Goal: Task Accomplishment & Management: Manage account settings

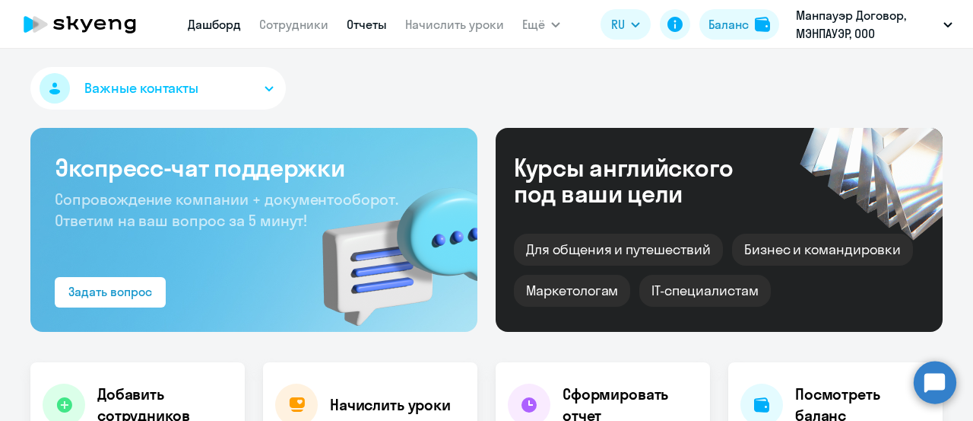
click at [360, 22] on link "Отчеты" at bounding box center [367, 24] width 40 height 15
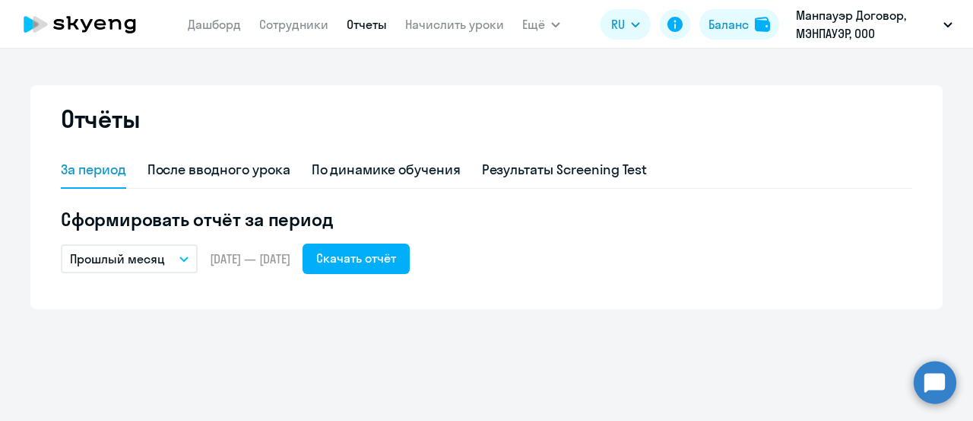
click at [181, 260] on icon "button" at bounding box center [183, 258] width 9 height 5
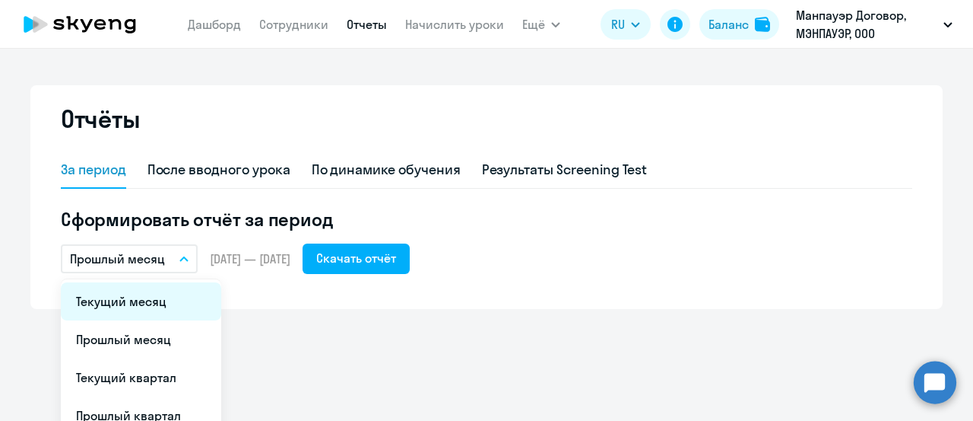
click at [167, 309] on li "Текущий месяц" at bounding box center [141, 301] width 160 height 38
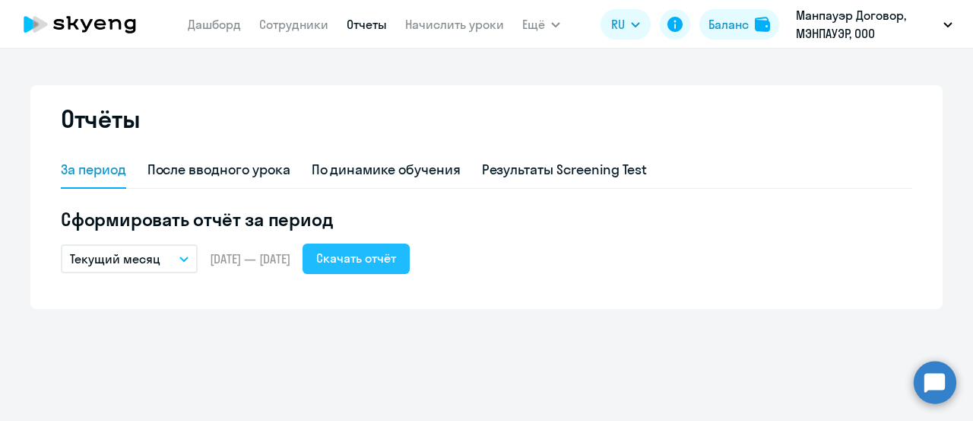
click at [396, 265] on div "Скачать отчёт" at bounding box center [356, 258] width 80 height 18
click at [310, 27] on link "Сотрудники" at bounding box center [293, 24] width 69 height 15
select select "30"
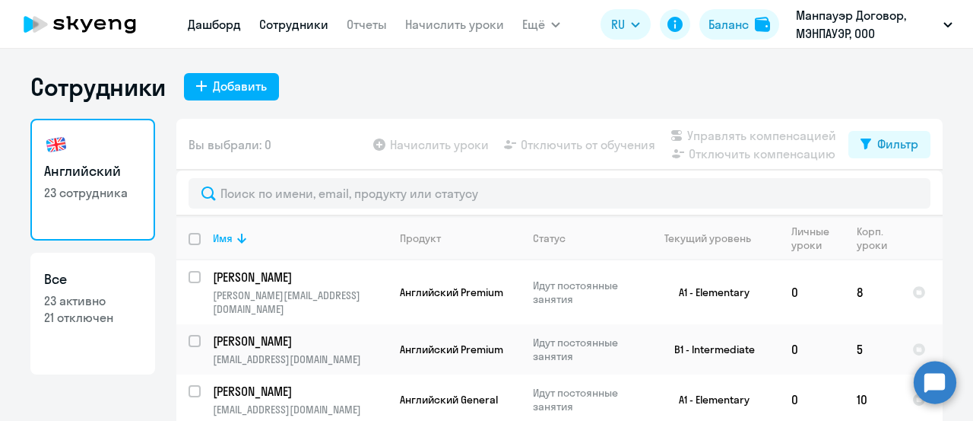
click at [207, 21] on link "Дашборд" at bounding box center [214, 24] width 53 height 15
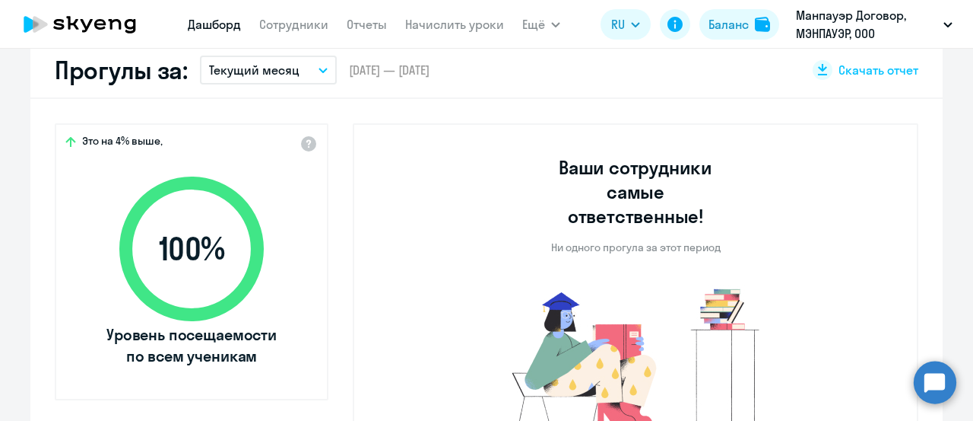
scroll to position [456, 0]
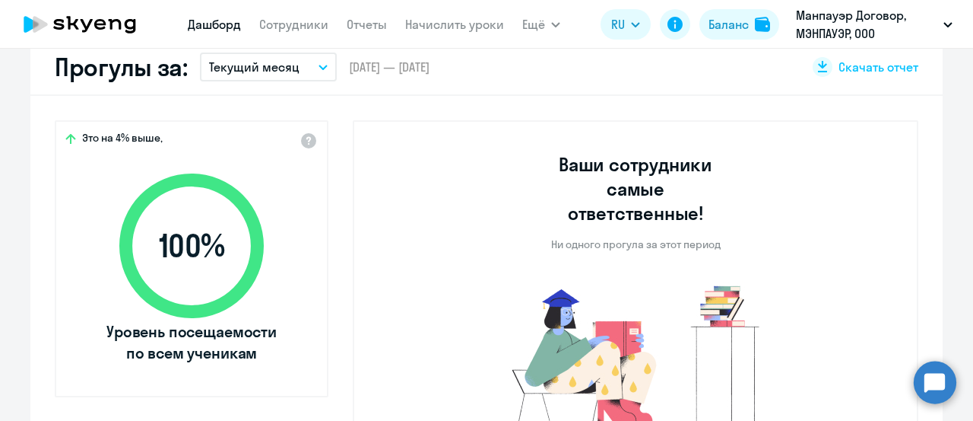
click at [319, 69] on button "Текущий месяц" at bounding box center [268, 66] width 137 height 29
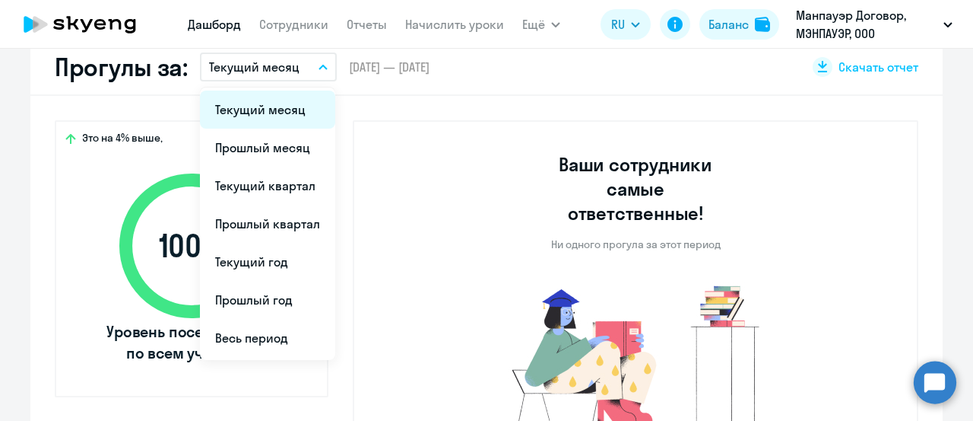
select select "30"
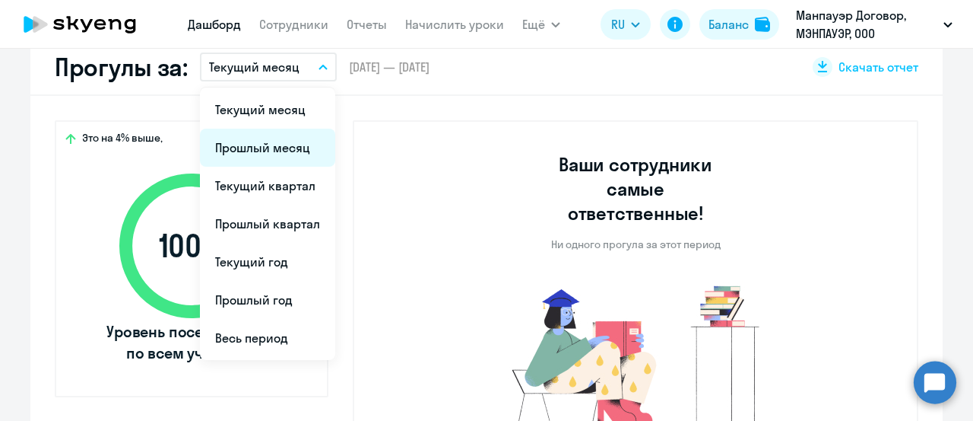
click at [299, 142] on li "Прошлый месяц" at bounding box center [267, 148] width 135 height 38
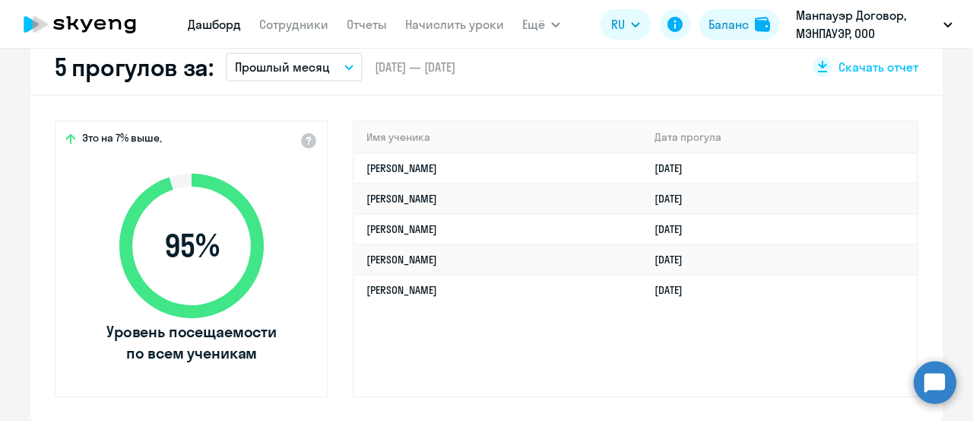
click at [849, 357] on div "Имя ученика [PERSON_NAME] прогула [PERSON_NAME] [DATE] [PERSON_NAME] [DATE] [PE…" at bounding box center [636, 258] width 566 height 277
click at [800, 340] on div "Имя ученика [PERSON_NAME] прогула [PERSON_NAME] [DATE] [PERSON_NAME] [DATE] [PE…" at bounding box center [636, 258] width 566 height 277
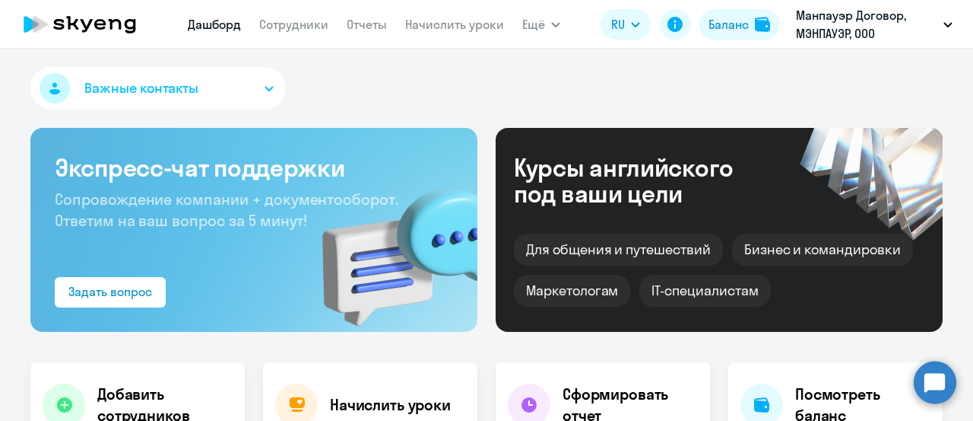
scroll to position [152, 0]
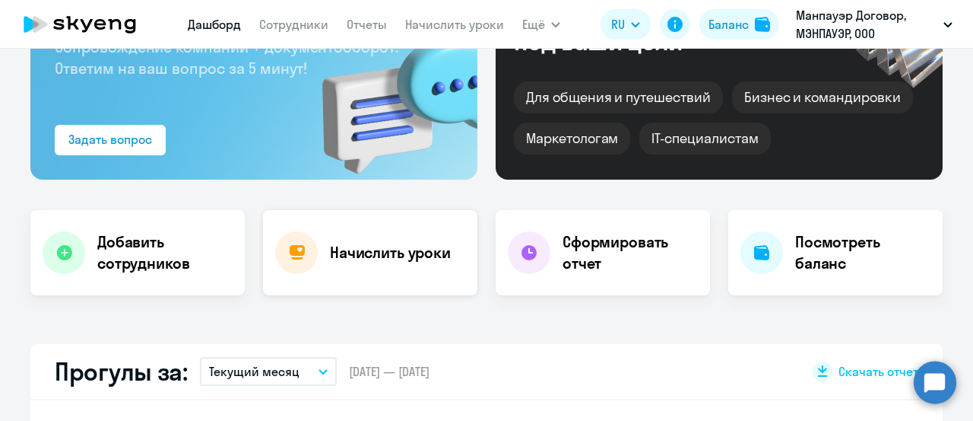
select select "30"
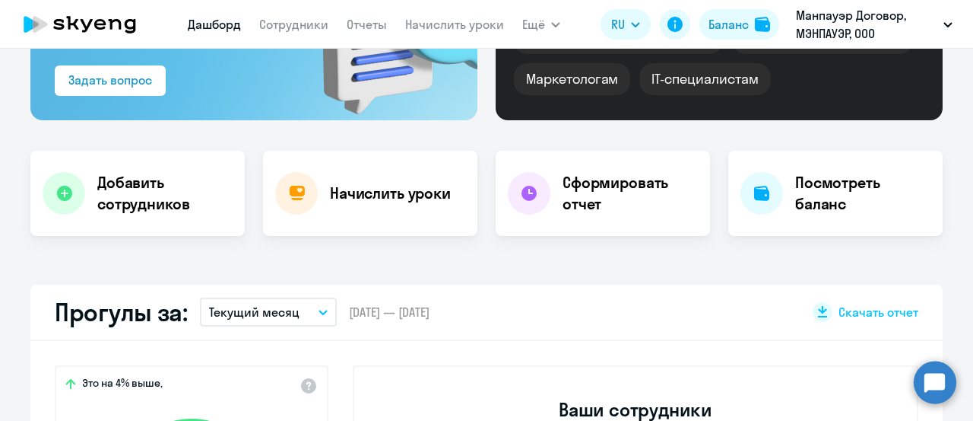
scroll to position [304, 0]
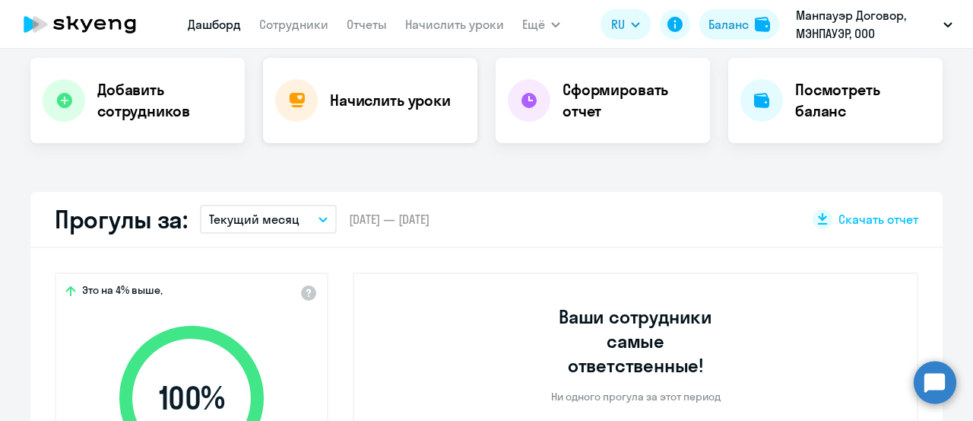
click at [394, 95] on h4 "Начислить уроки" at bounding box center [390, 100] width 121 height 21
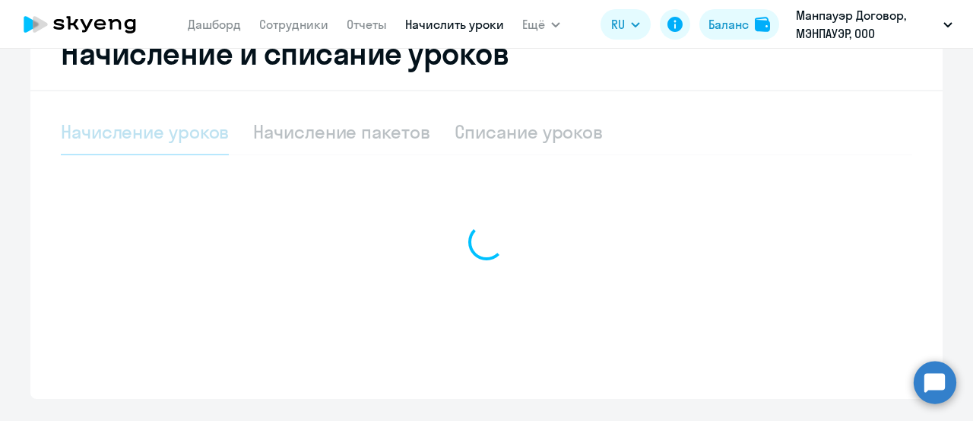
scroll to position [367, 0]
select select "10"
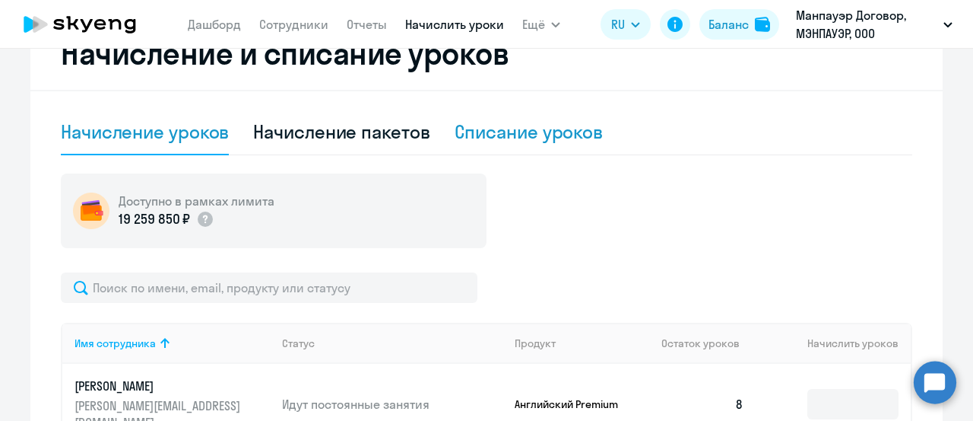
click at [494, 123] on div "Списание уроков" at bounding box center [529, 131] width 149 height 24
select select "10"
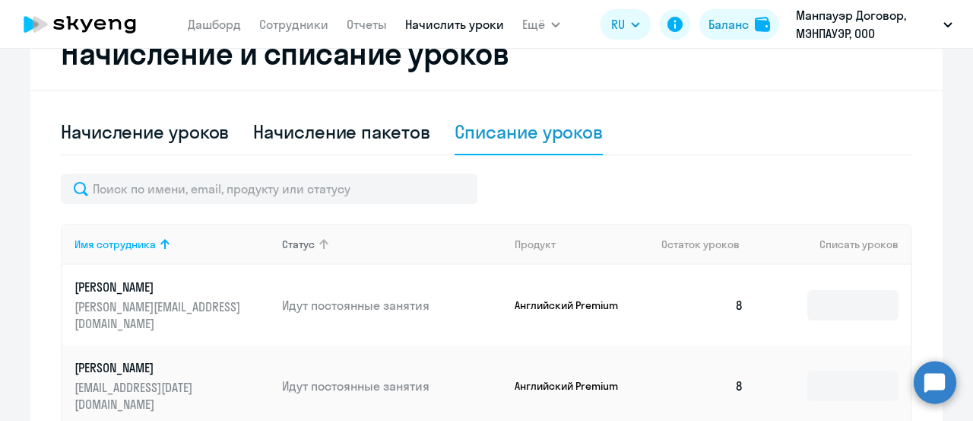
scroll to position [519, 0]
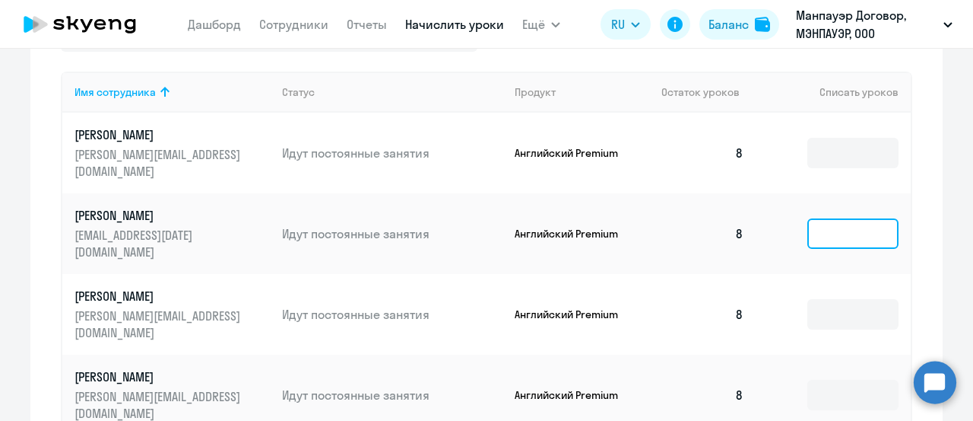
click at [833, 218] on input at bounding box center [853, 233] width 91 height 30
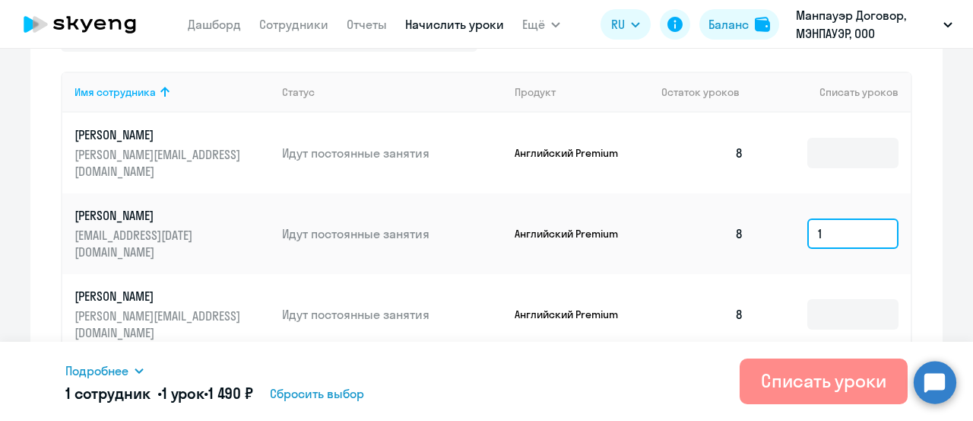
type input "1"
click at [836, 395] on button "Списать уроки" at bounding box center [824, 381] width 168 height 46
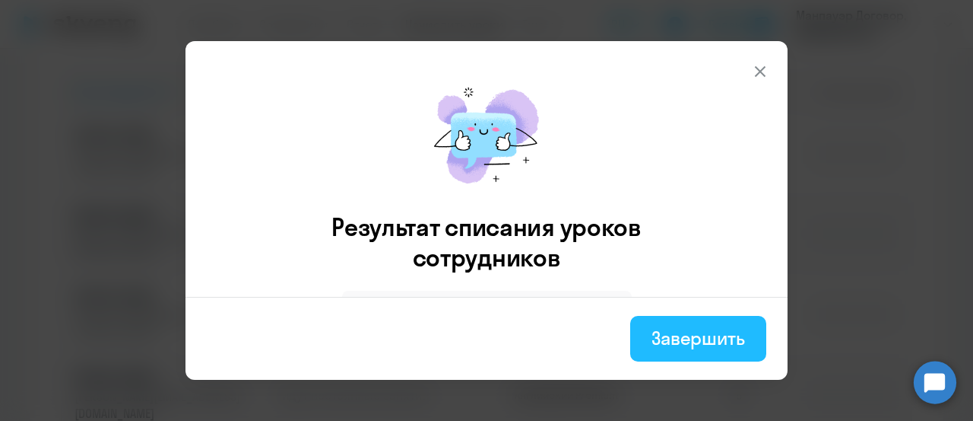
click at [712, 335] on div "Завершить" at bounding box center [699, 337] width 94 height 24
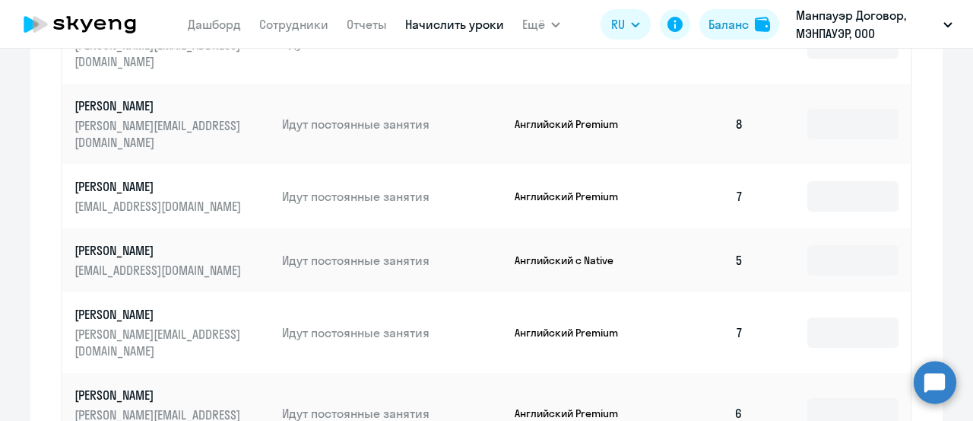
scroll to position [823, 0]
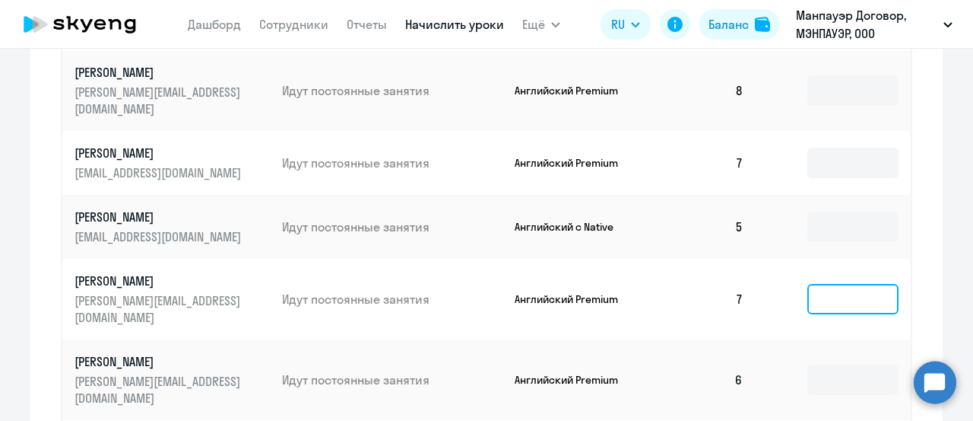
click at [869, 284] on input at bounding box center [853, 299] width 91 height 30
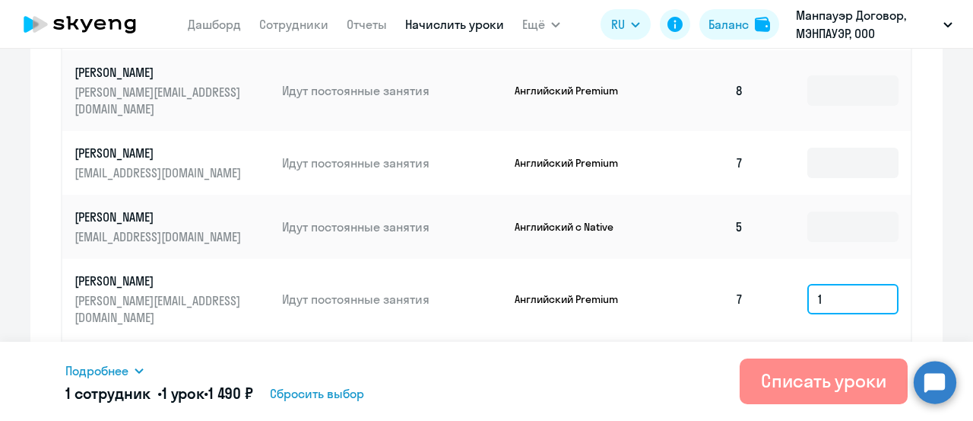
type input "1"
click at [790, 380] on div "Списать уроки" at bounding box center [823, 380] width 125 height 24
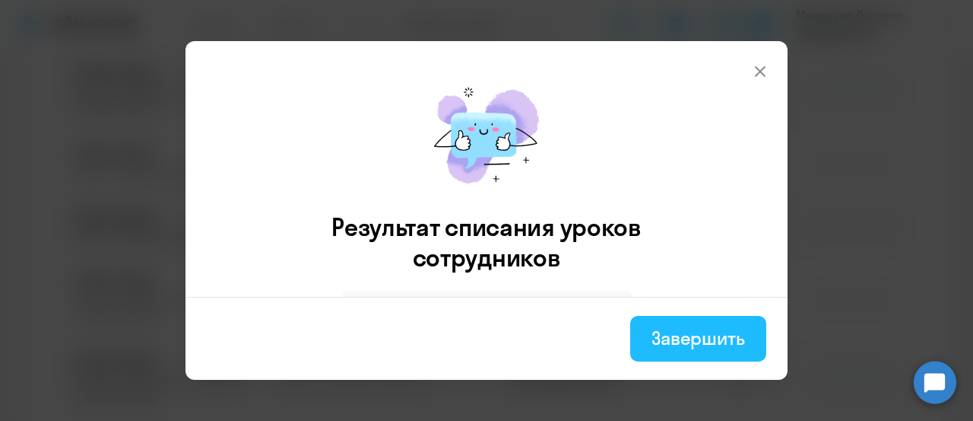
click at [714, 319] on button "Завершить" at bounding box center [698, 339] width 136 height 46
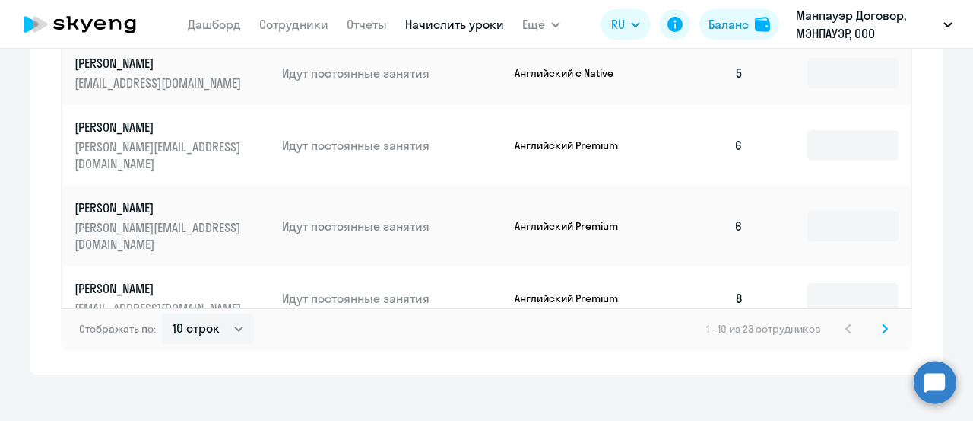
scroll to position [976, 0]
click at [882, 323] on icon at bounding box center [885, 328] width 6 height 11
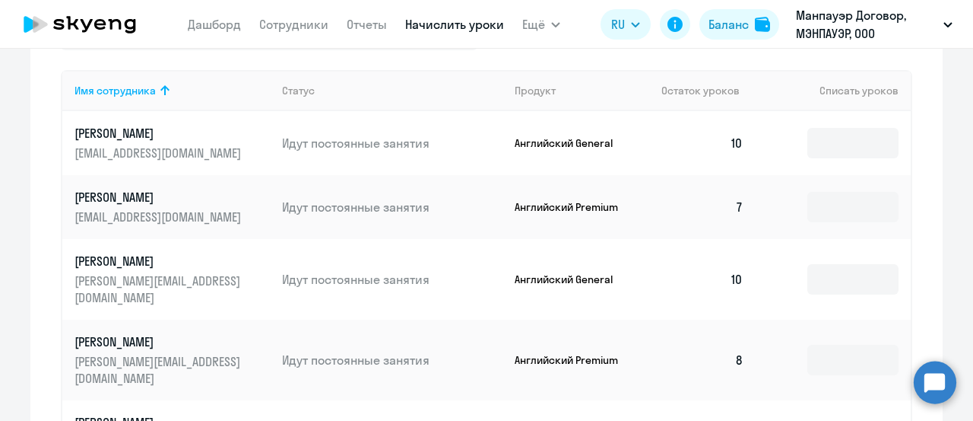
scroll to position [596, 0]
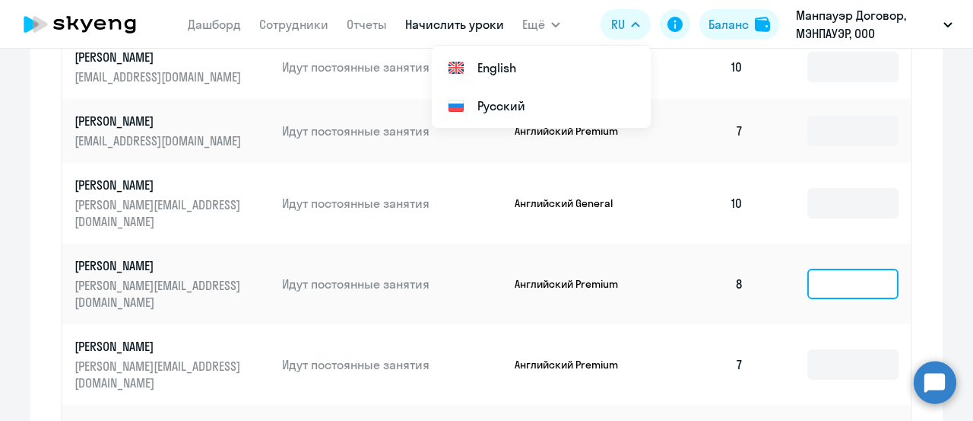
click at [872, 268] on input at bounding box center [853, 283] width 91 height 30
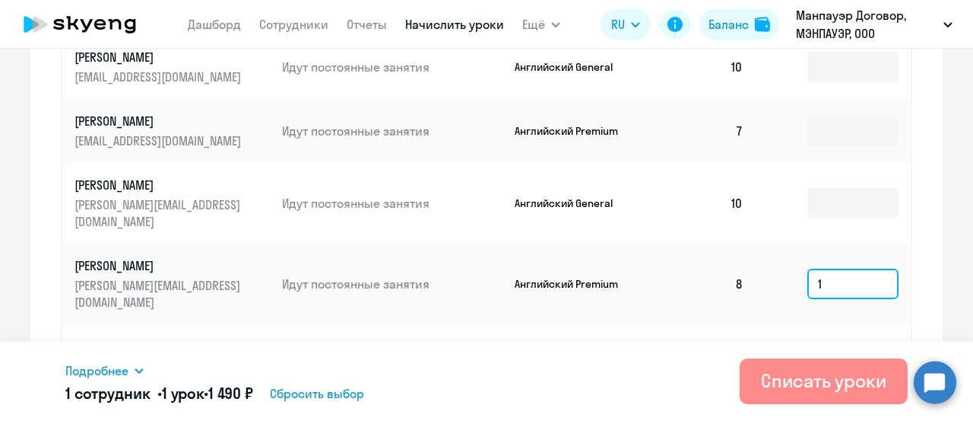
type input "1"
click at [833, 375] on div "Списать уроки" at bounding box center [823, 380] width 125 height 24
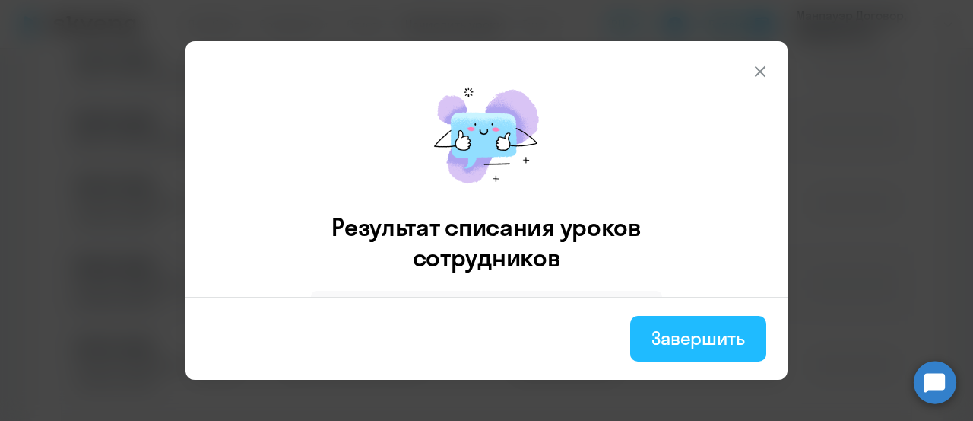
click at [722, 347] on div "Завершить" at bounding box center [699, 337] width 94 height 24
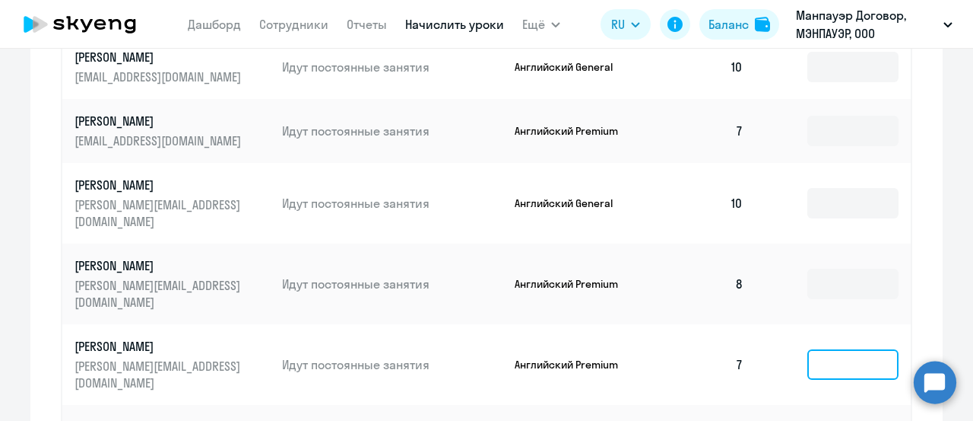
click at [853, 349] on input at bounding box center [853, 364] width 91 height 30
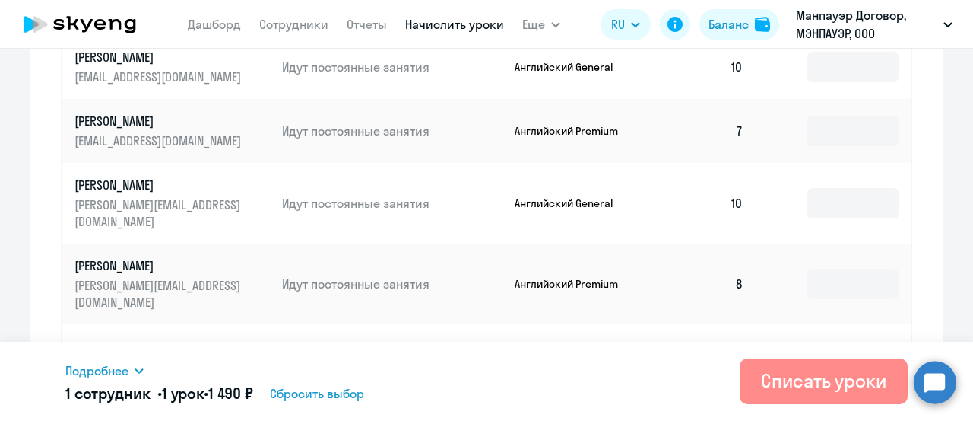
type input "1"
click at [862, 379] on div "Списать уроки" at bounding box center [823, 380] width 125 height 24
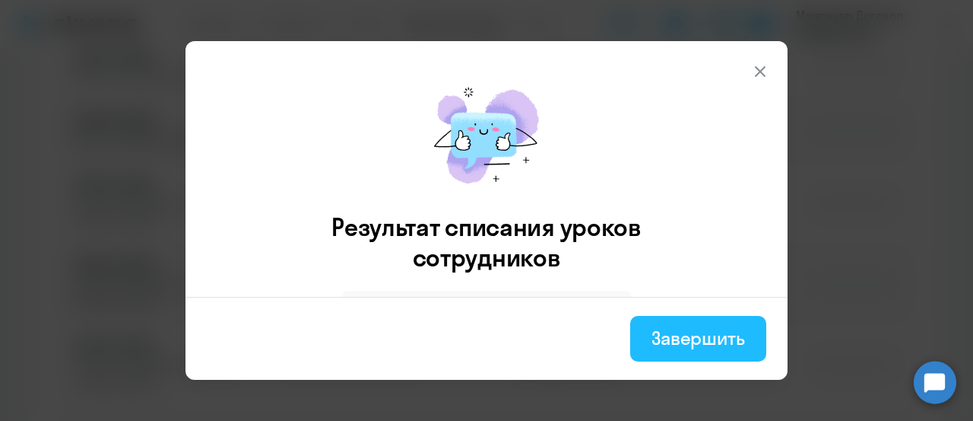
click at [694, 332] on div "Завершить" at bounding box center [699, 337] width 94 height 24
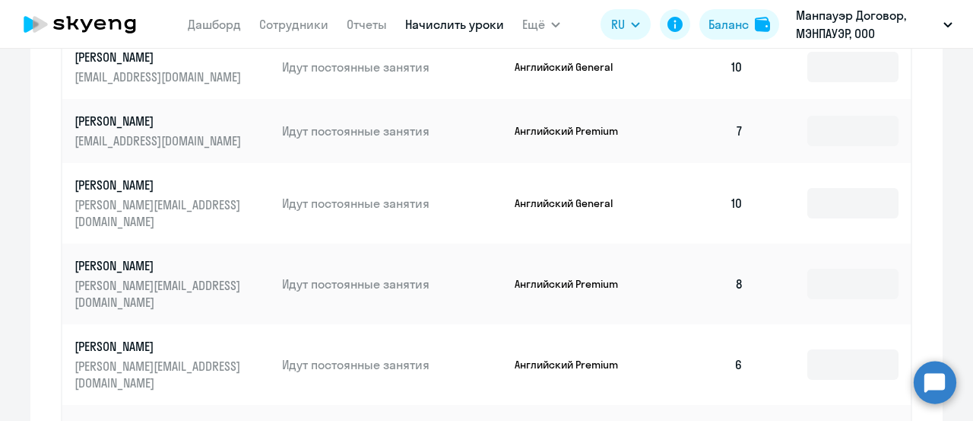
scroll to position [672, 0]
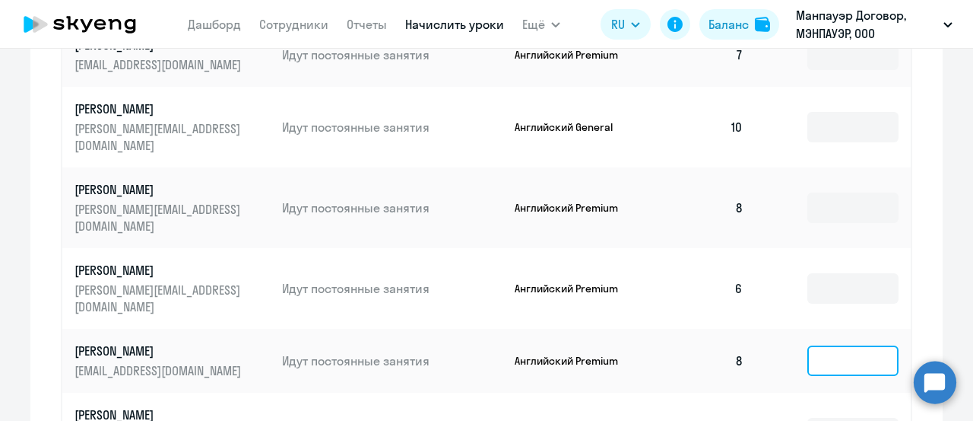
click at [818, 345] on input at bounding box center [853, 360] width 91 height 30
click at [834, 345] on input at bounding box center [853, 360] width 91 height 30
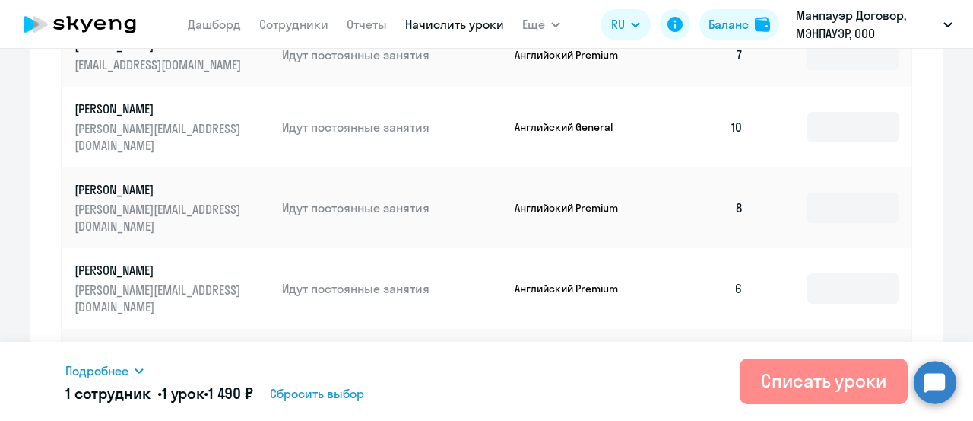
type input "1"
click at [828, 380] on div "Списать уроки" at bounding box center [823, 380] width 125 height 24
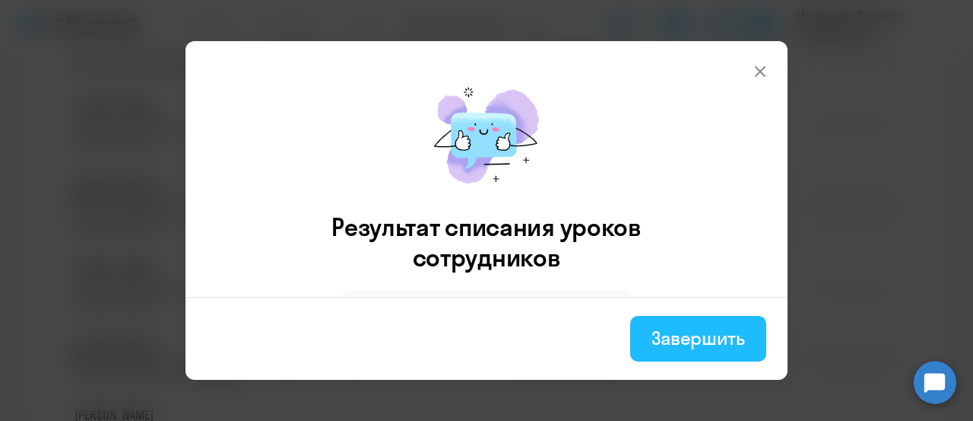
click at [716, 331] on div "Завершить" at bounding box center [699, 337] width 94 height 24
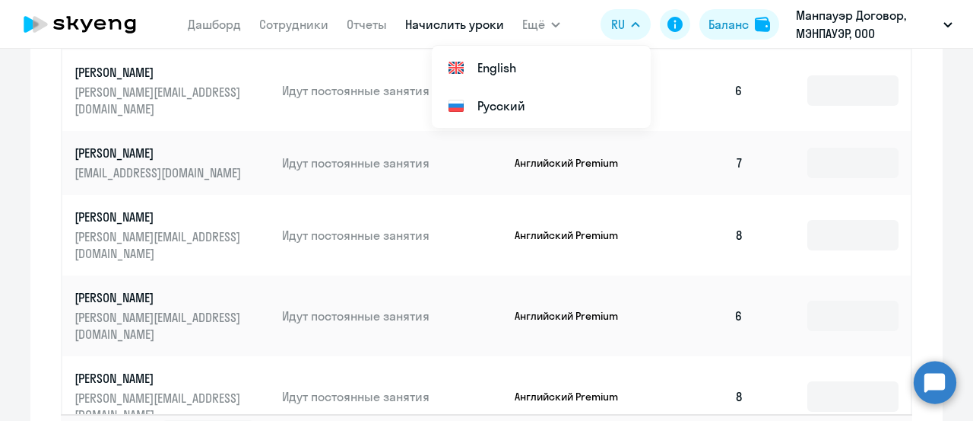
scroll to position [900, 0]
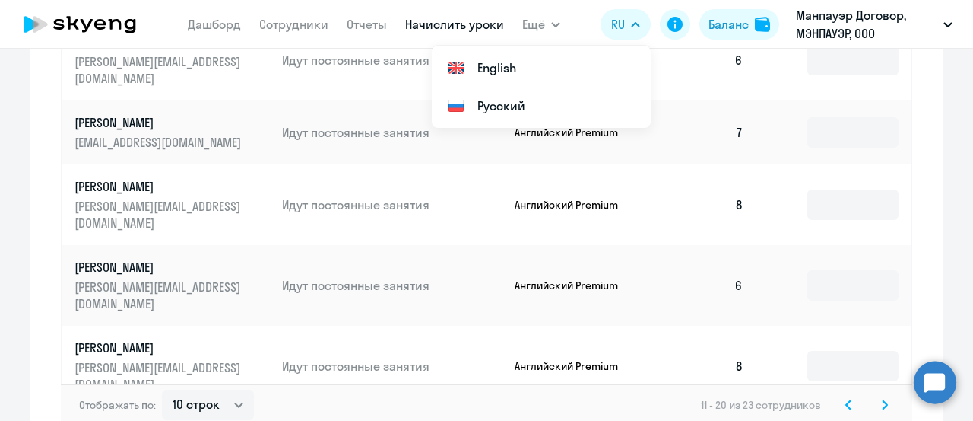
click at [884, 395] on svg-icon at bounding box center [885, 404] width 18 height 18
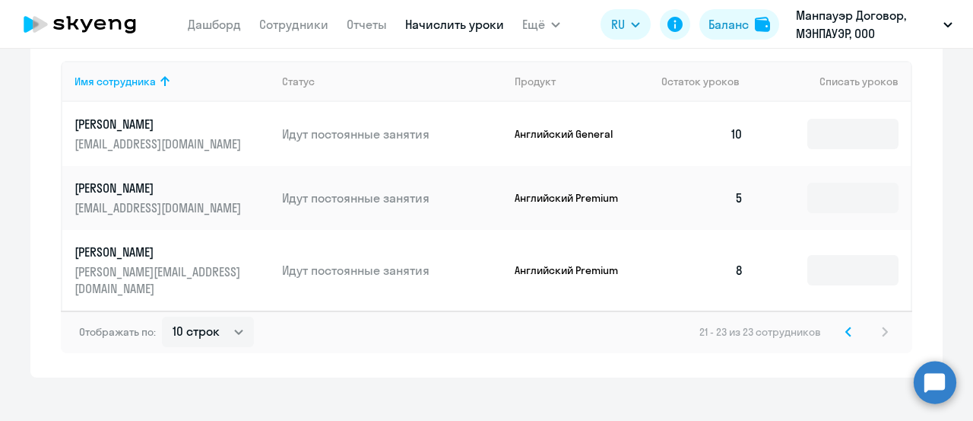
scroll to position [453, 0]
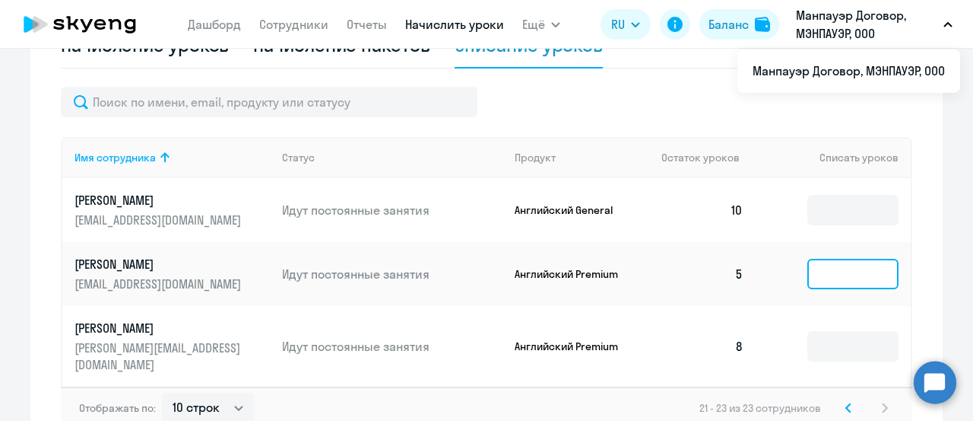
click at [857, 284] on input at bounding box center [853, 274] width 91 height 30
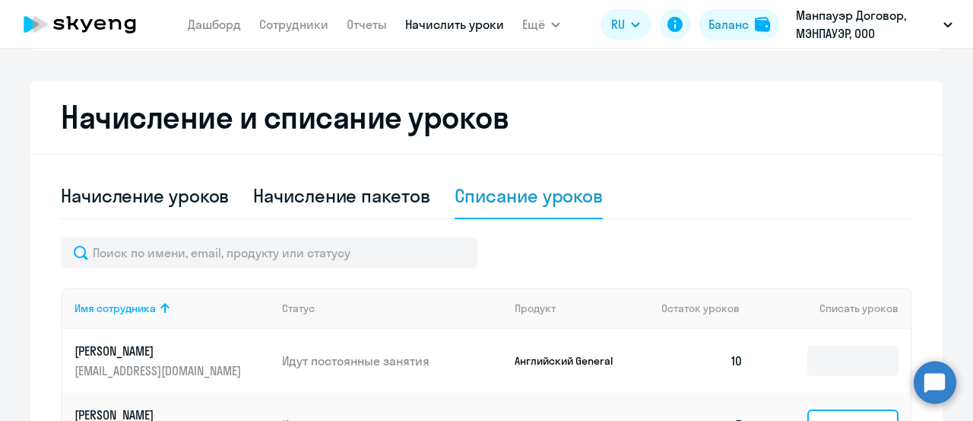
scroll to position [301, 0]
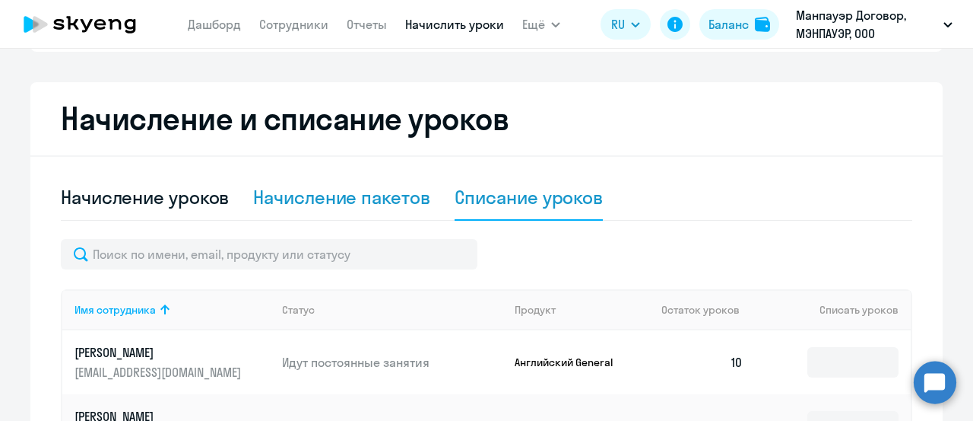
click at [306, 205] on div "Начисление пакетов" at bounding box center [341, 197] width 176 height 24
select select "10"
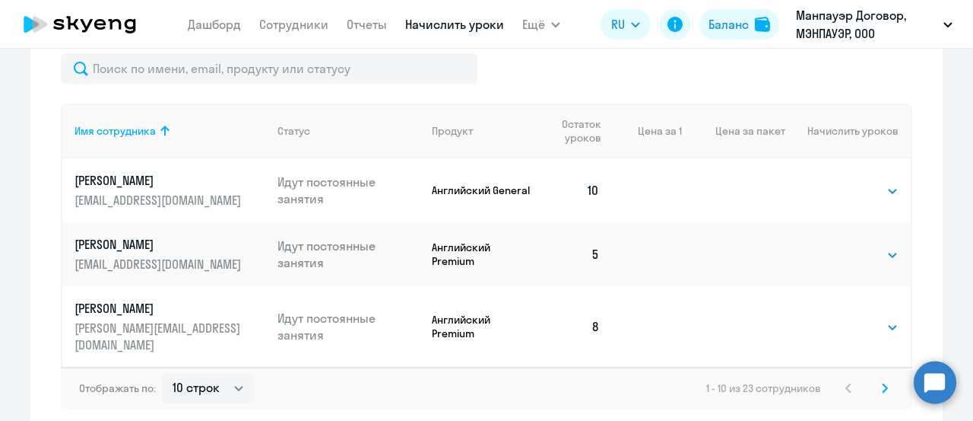
scroll to position [642, 0]
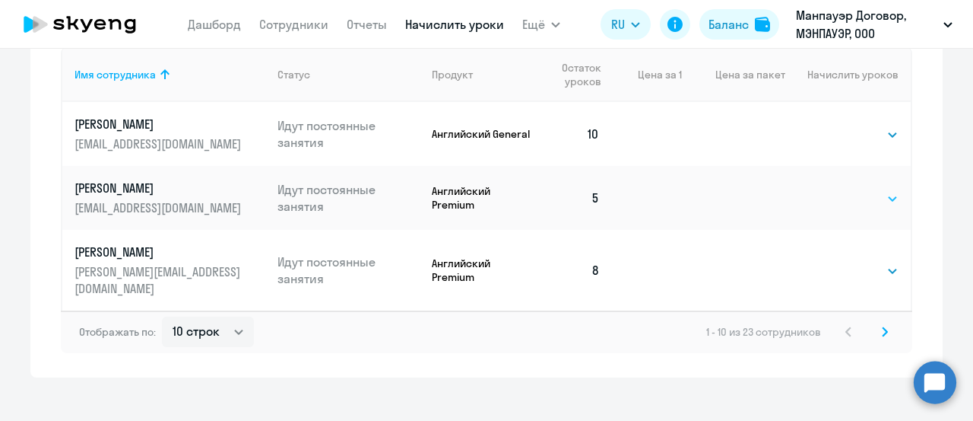
click at [856, 195] on select "Выбрать 4 8 16 32 64" at bounding box center [867, 198] width 62 height 18
click at [703, 195] on td at bounding box center [733, 198] width 103 height 64
click at [612, 192] on td at bounding box center [647, 198] width 70 height 64
click at [420, 196] on td "Английский Premium" at bounding box center [477, 198] width 115 height 64
click at [470, 195] on p "Английский Premium" at bounding box center [483, 197] width 103 height 27
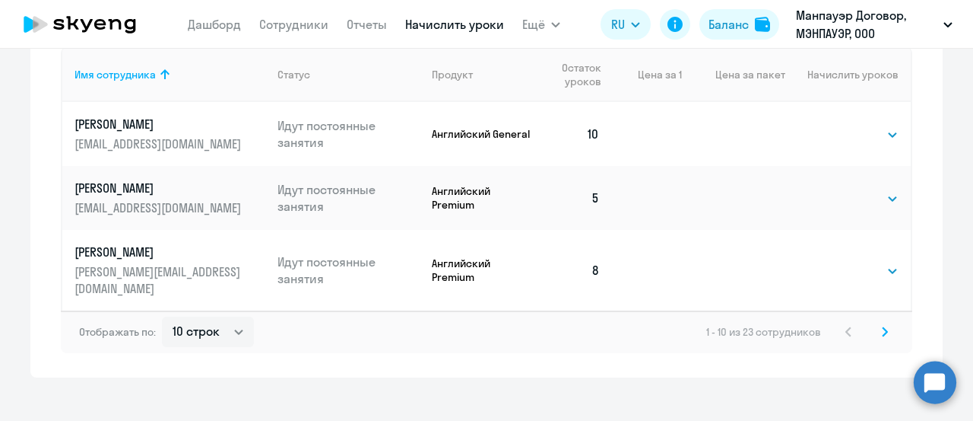
click at [563, 204] on td "5" at bounding box center [574, 198] width 78 height 64
click at [596, 203] on td "5" at bounding box center [574, 198] width 78 height 64
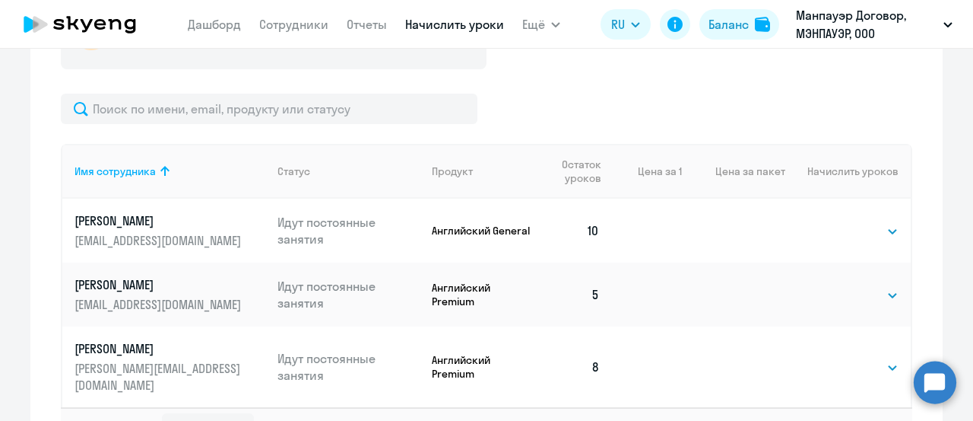
scroll to position [566, 0]
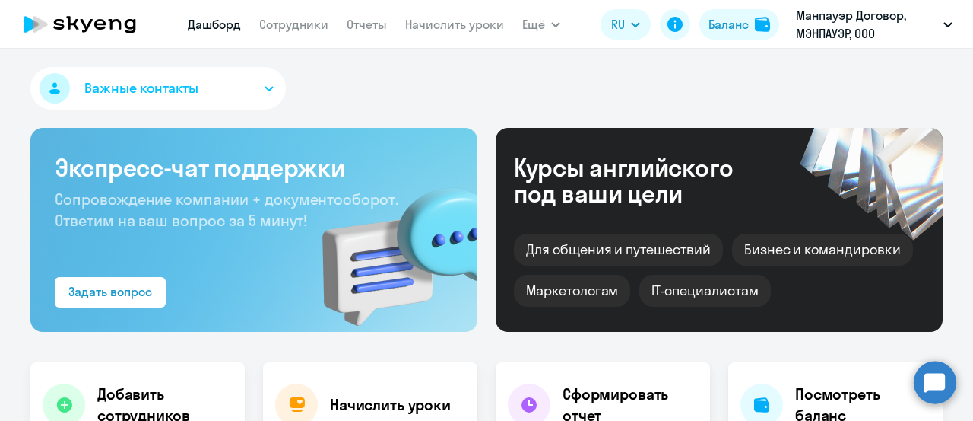
select select "30"
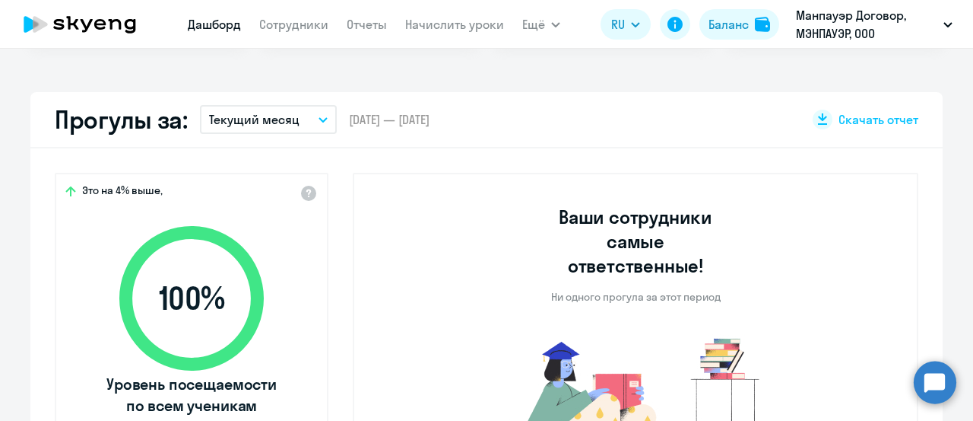
scroll to position [380, 0]
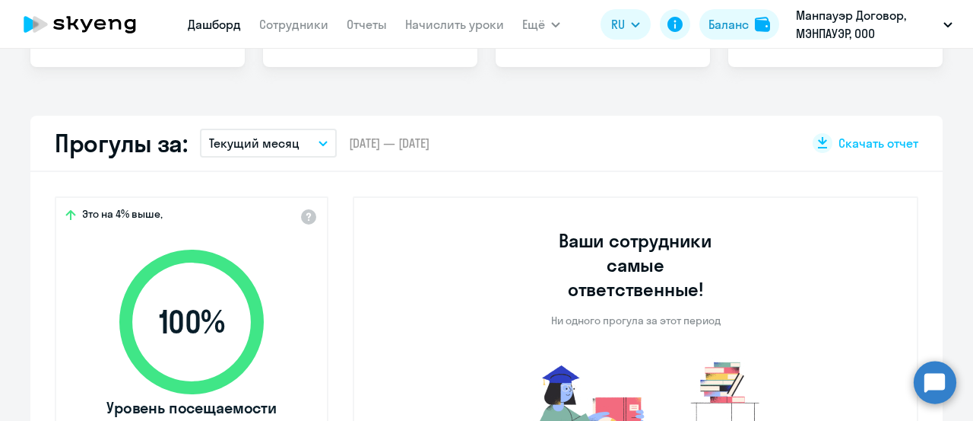
click at [315, 148] on button "Текущий месяц" at bounding box center [268, 143] width 137 height 29
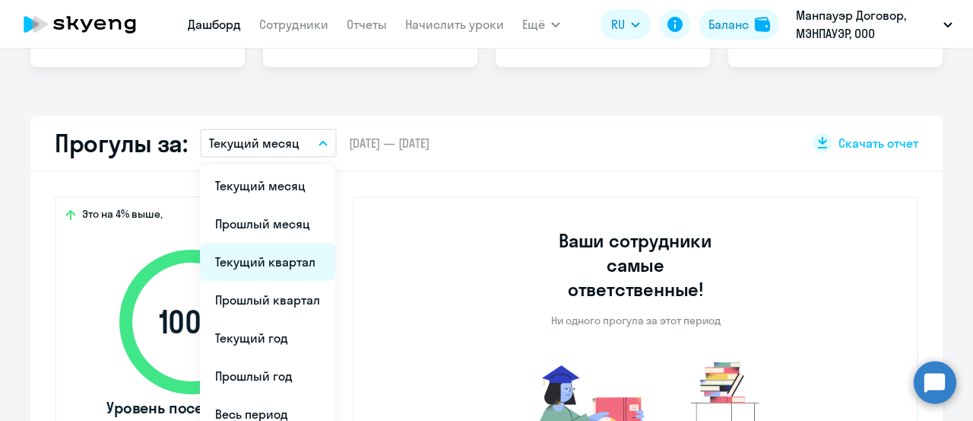
click at [288, 265] on li "Текущий квартал" at bounding box center [267, 262] width 135 height 38
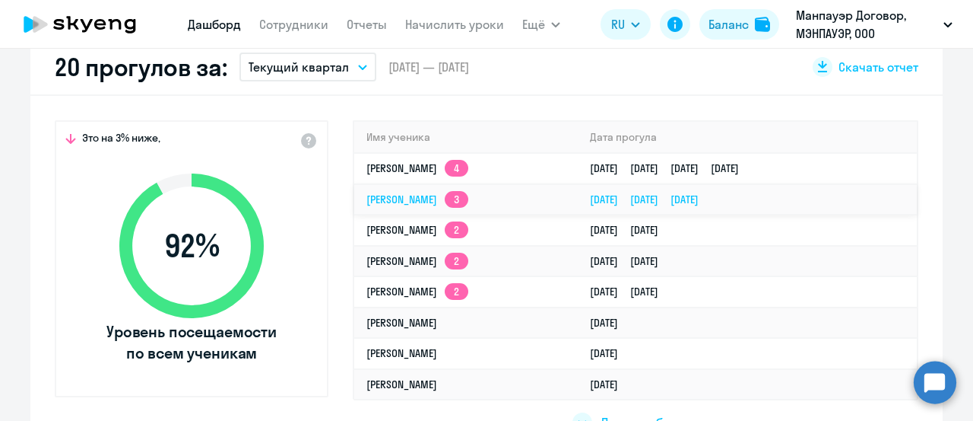
scroll to position [532, 0]
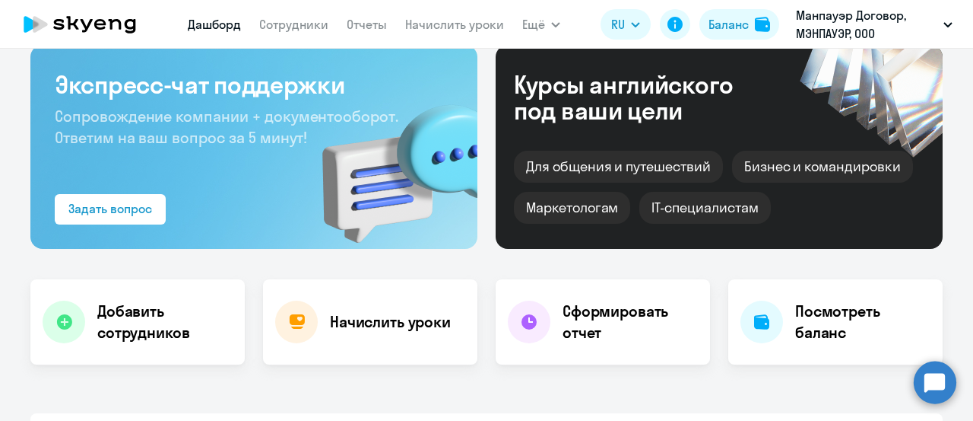
scroll to position [152, 0]
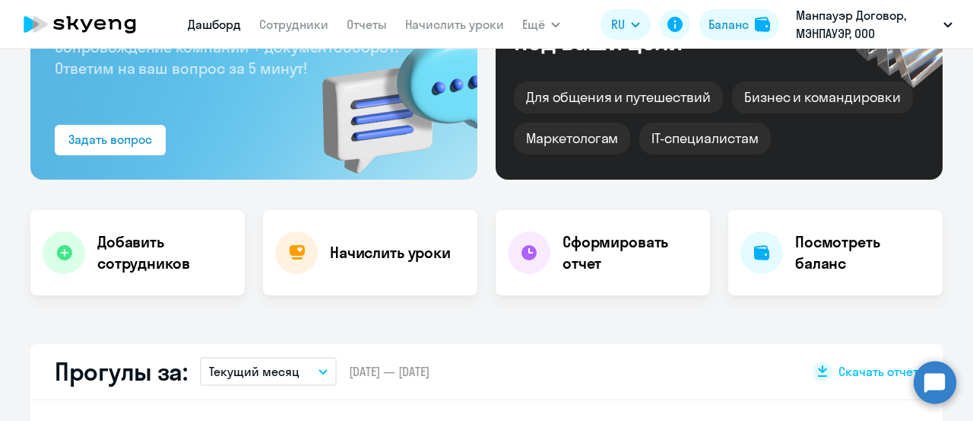
click at [421, 267] on div "Начислить уроки" at bounding box center [370, 252] width 214 height 85
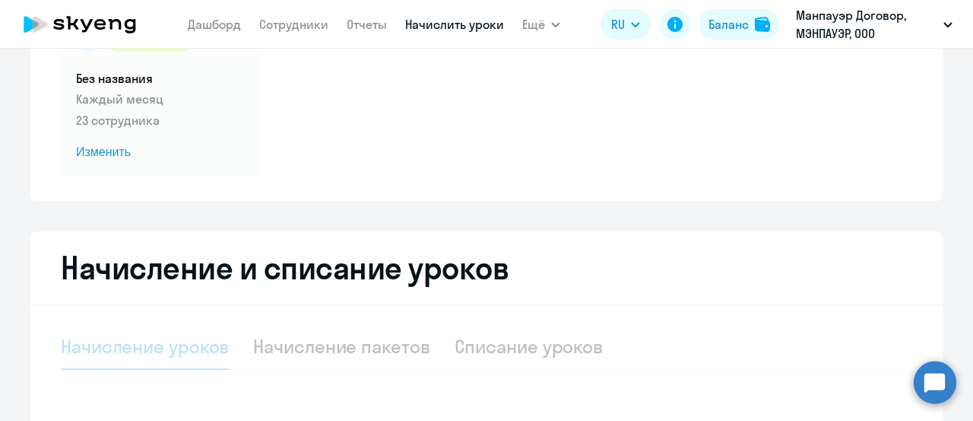
select select "10"
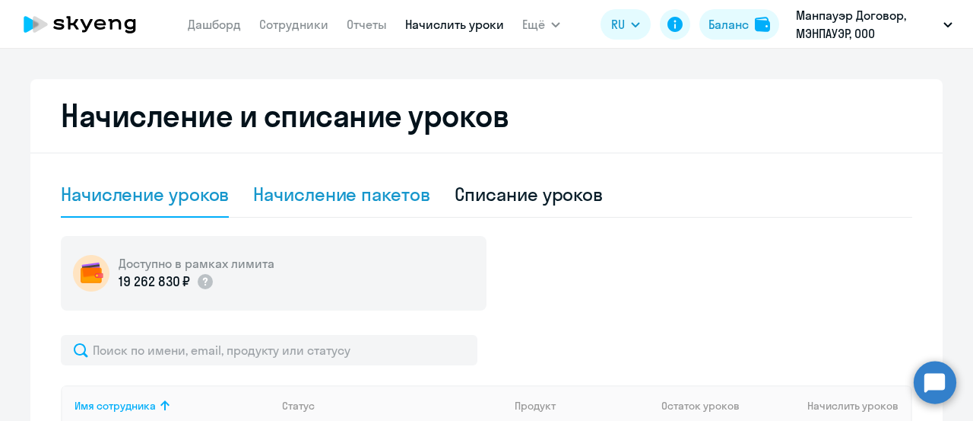
click at [392, 209] on div "Начисление пакетов" at bounding box center [341, 195] width 176 height 46
select select "10"
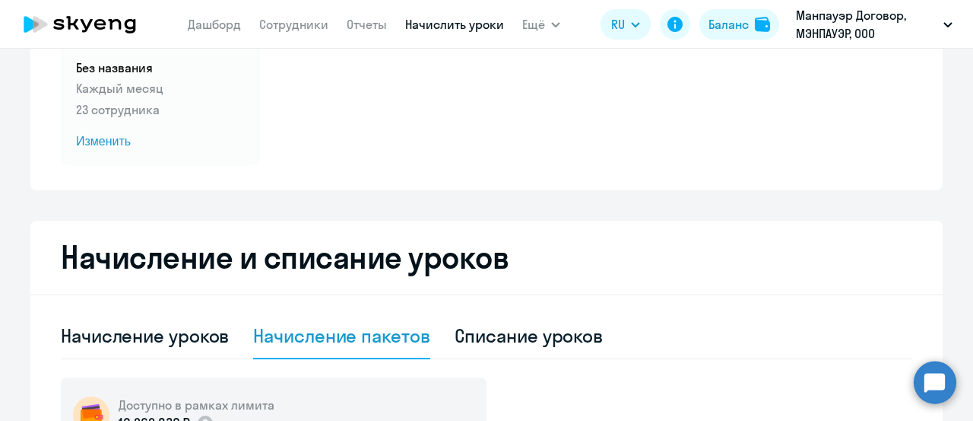
scroll to position [76, 0]
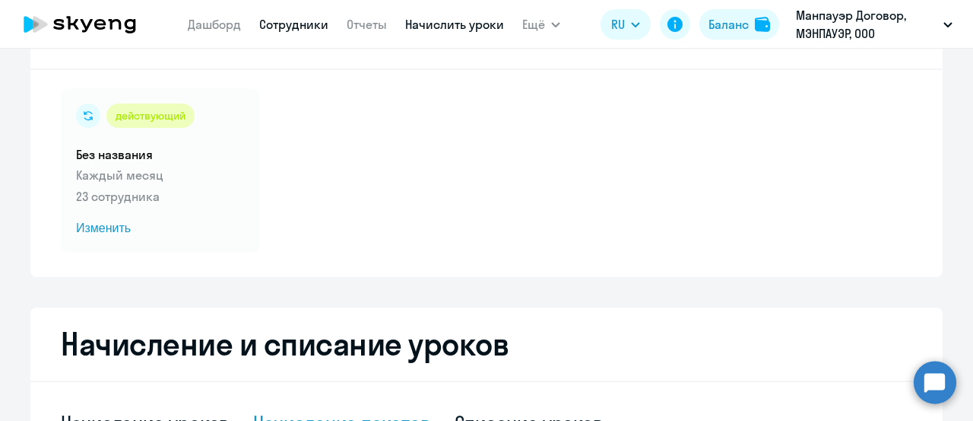
click at [312, 31] on link "Сотрудники" at bounding box center [293, 24] width 69 height 15
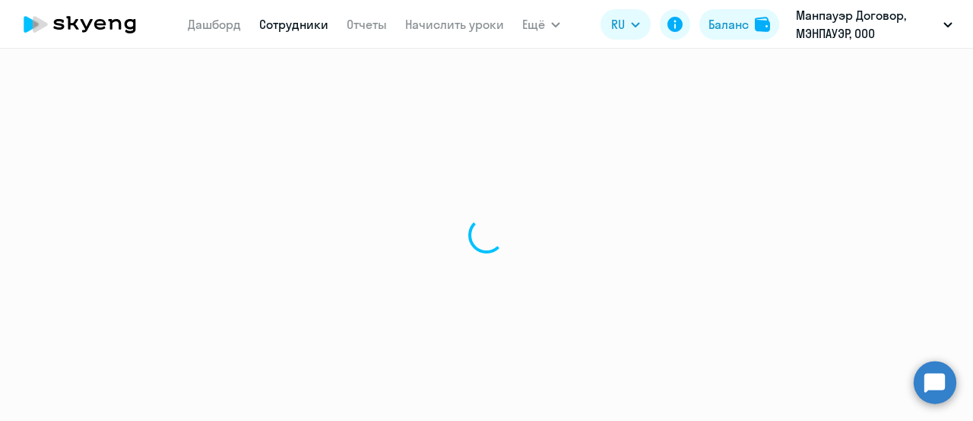
select select "30"
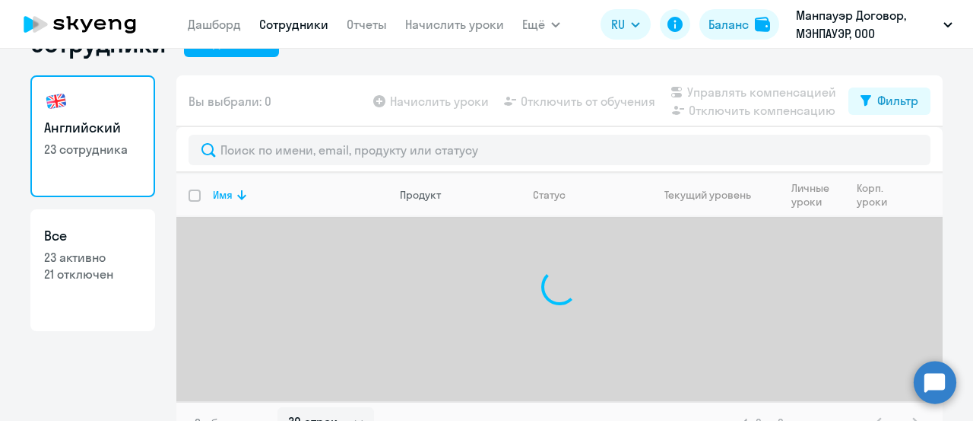
scroll to position [65, 0]
